Goal: Transaction & Acquisition: Purchase product/service

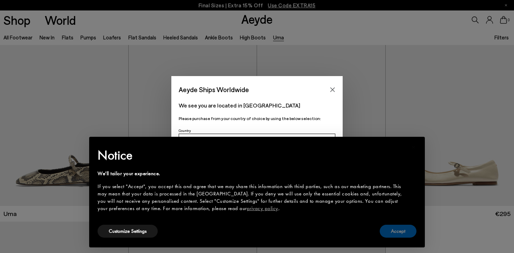
click at [394, 232] on button "Accept" at bounding box center [397, 231] width 37 height 13
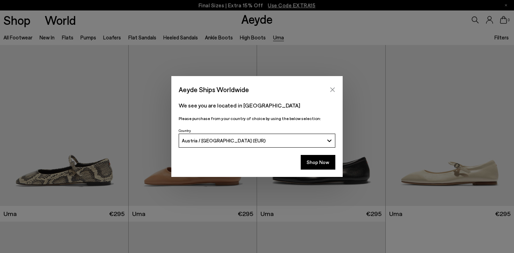
click at [331, 90] on icon "Close" at bounding box center [332, 90] width 6 height 6
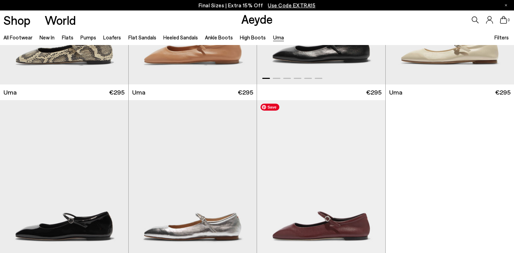
scroll to position [227, 0]
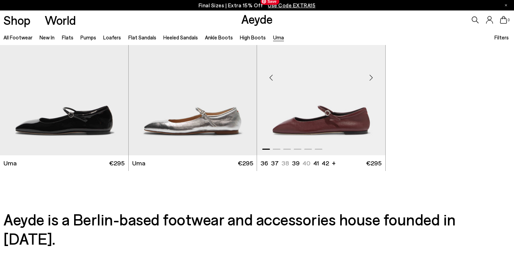
click at [323, 110] on img "1 / 6" at bounding box center [321, 74] width 128 height 161
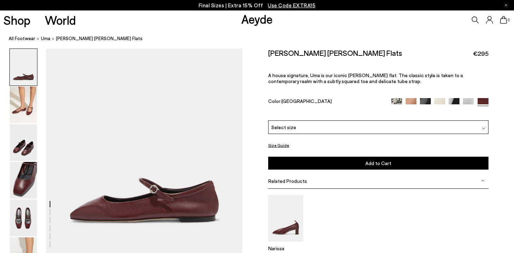
click at [322, 121] on div "Select size" at bounding box center [378, 128] width 220 height 14
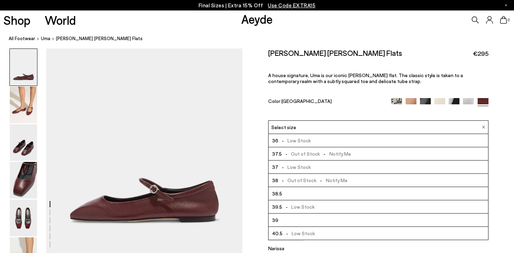
click at [316, 134] on li "36 - Low Stock" at bounding box center [377, 140] width 219 height 13
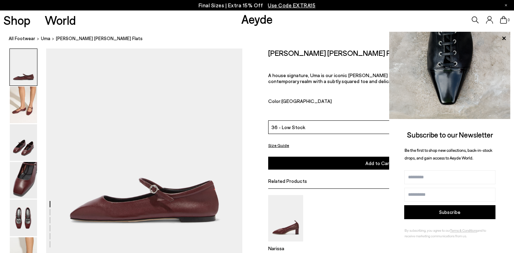
click at [333, 157] on button "Add to Cart Select a Size First" at bounding box center [378, 163] width 220 height 13
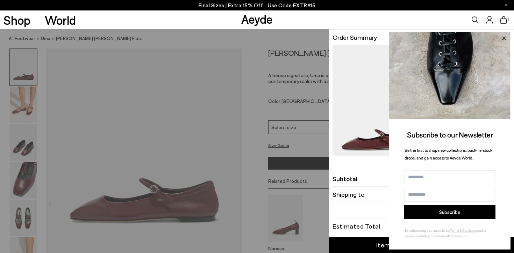
click at [504, 37] on icon at bounding box center [503, 37] width 3 height 3
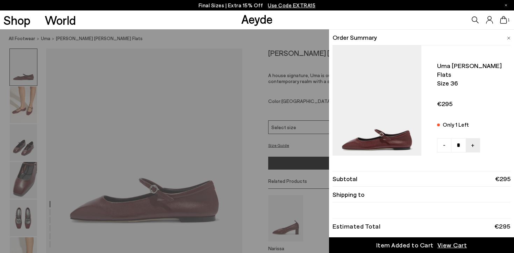
click at [406, 245] on div "Item Added to Cart" at bounding box center [404, 245] width 57 height 9
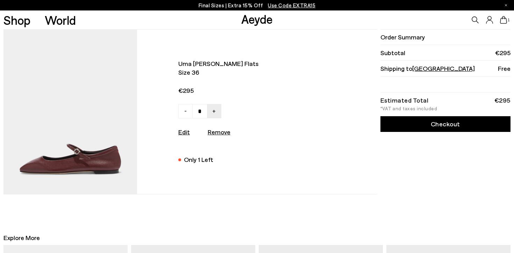
click at [408, 121] on link "Checkout" at bounding box center [445, 124] width 130 height 16
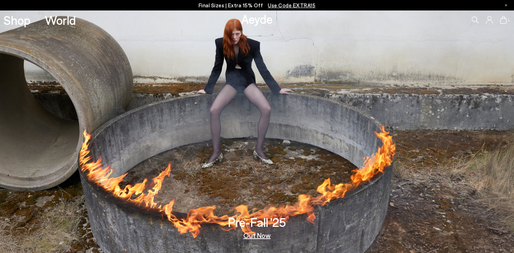
click at [473, 19] on icon at bounding box center [474, 19] width 7 height 7
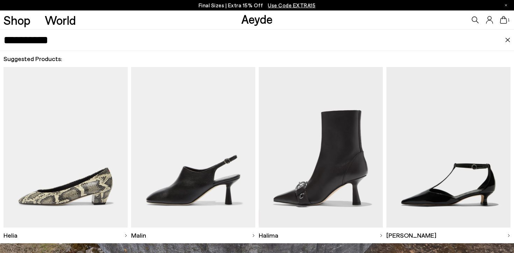
type input "**********"
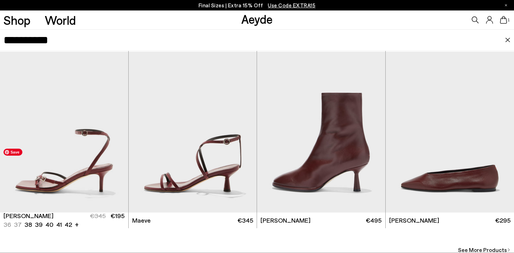
scroll to position [39, 0]
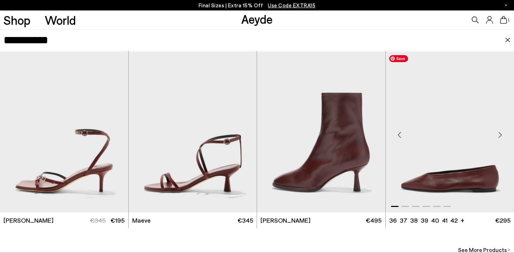
click at [438, 141] on img "1 / 6" at bounding box center [449, 132] width 129 height 161
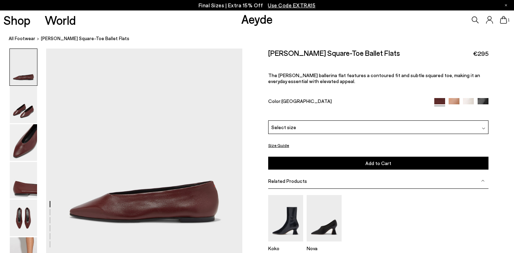
click at [362, 121] on div "Select size" at bounding box center [378, 128] width 220 height 14
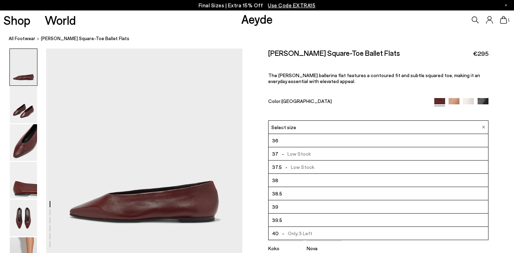
click at [341, 134] on li "36" at bounding box center [377, 140] width 219 height 13
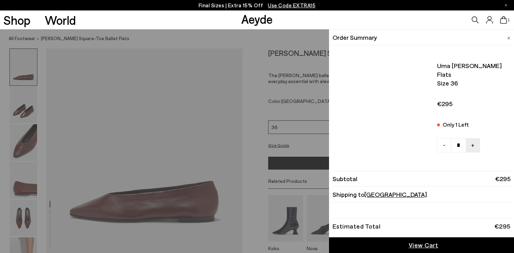
click at [502, 19] on icon at bounding box center [503, 20] width 7 height 8
